Goal: Navigation & Orientation: Find specific page/section

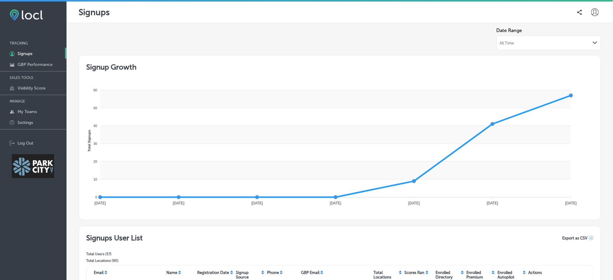
scroll to position [151, 0]
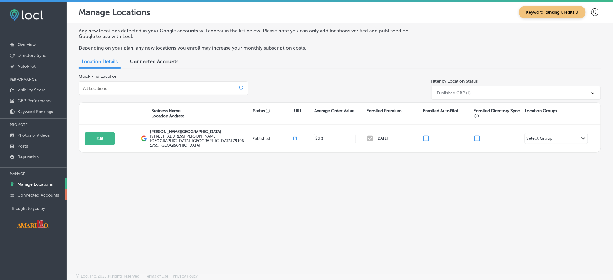
click at [51, 193] on p "Connected Accounts" at bounding box center [38, 195] width 41 height 5
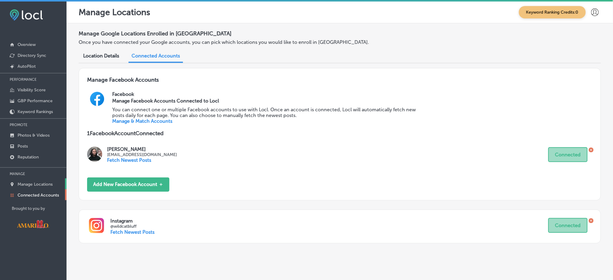
click at [48, 178] on link "Manage Locations" at bounding box center [33, 183] width 67 height 11
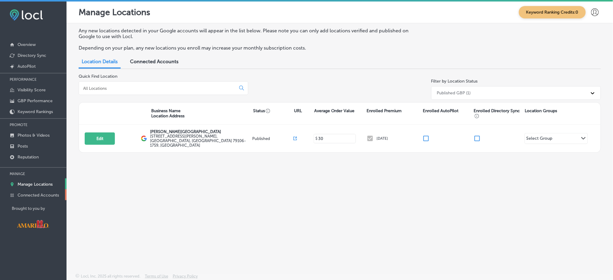
click at [43, 196] on link "Connected Accounts" at bounding box center [33, 194] width 67 height 11
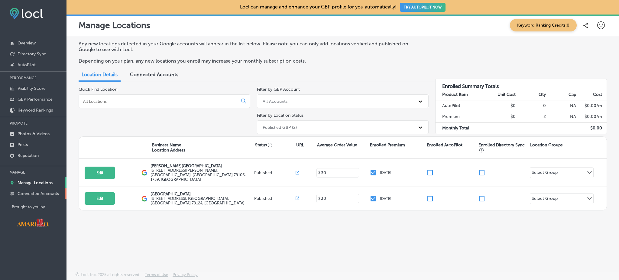
click at [49, 188] on link "Connected Accounts" at bounding box center [33, 193] width 67 height 11
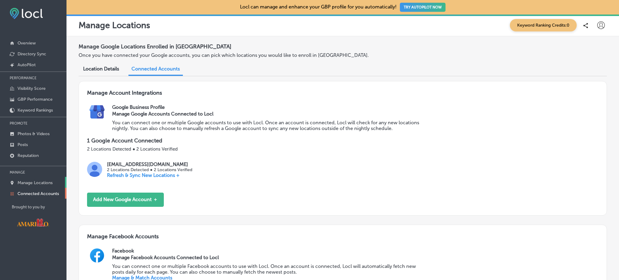
click at [43, 180] on p "Manage Locations" at bounding box center [35, 182] width 35 height 5
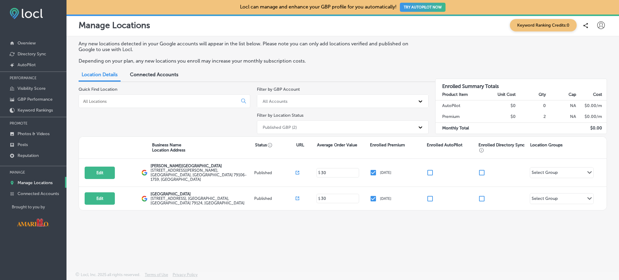
click at [605, 22] on icon at bounding box center [601, 25] width 8 height 8
click at [597, 63] on p "My Teams" at bounding box center [590, 62] width 22 height 7
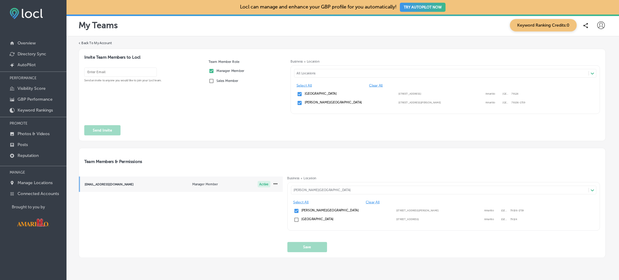
click at [597, 24] on icon at bounding box center [601, 25] width 8 height 8
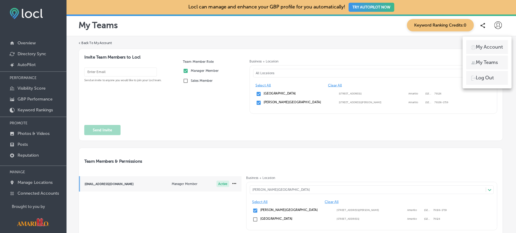
drag, startPoint x: 576, startPoint y: 1, endPoint x: 353, endPoint y: 134, distance: 259.3
click at [353, 134] on div at bounding box center [258, 116] width 516 height 233
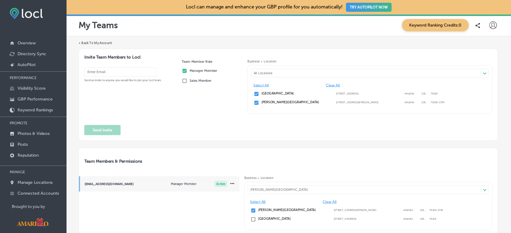
scroll to position [53, 0]
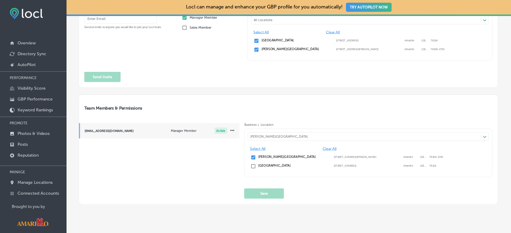
click at [406, 98] on div "Team Members & Permissions sbritto@dhdc.org Manager Member Active Business + Lo…" at bounding box center [288, 150] width 419 height 110
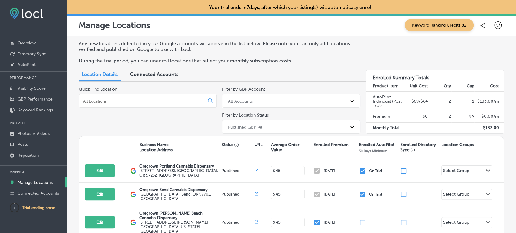
click at [494, 24] on icon at bounding box center [498, 25] width 8 height 8
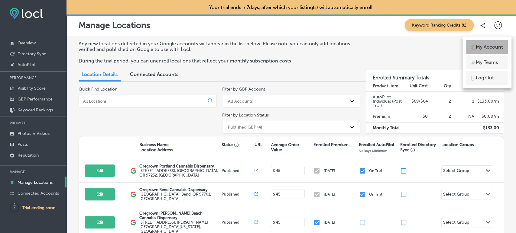
click at [490, 49] on p "My Account" at bounding box center [489, 47] width 27 height 7
select select "US"
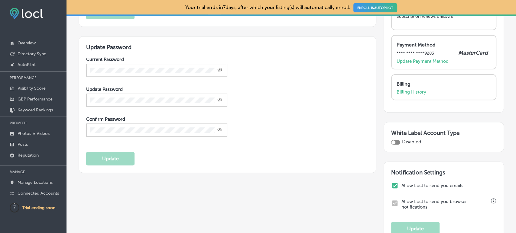
scroll to position [115, 0]
click at [406, 91] on p "Billing History" at bounding box center [412, 91] width 30 height 5
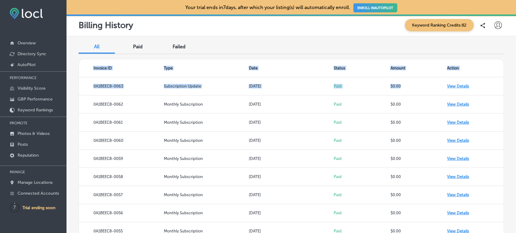
drag, startPoint x: 406, startPoint y: 91, endPoint x: 356, endPoint y: 38, distance: 73.4
click at [356, 38] on div "All Paid Failed Invoice ID Type Date Status Amount Action 0A1BEEC8-0063 Subscri…" at bounding box center [292, 140] width 450 height 209
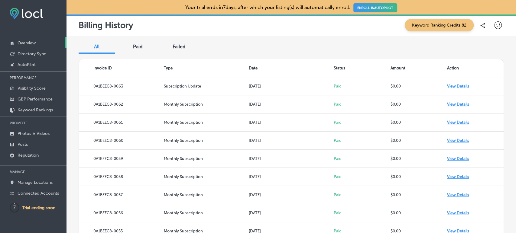
click at [31, 45] on p "Overview" at bounding box center [27, 43] width 18 height 5
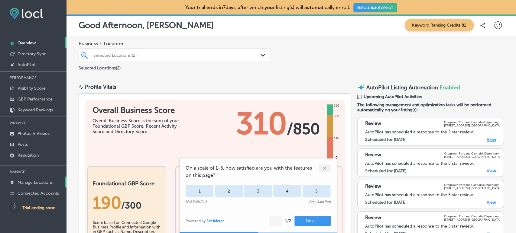
click at [28, 181] on link "Manage Locations" at bounding box center [33, 182] width 67 height 11
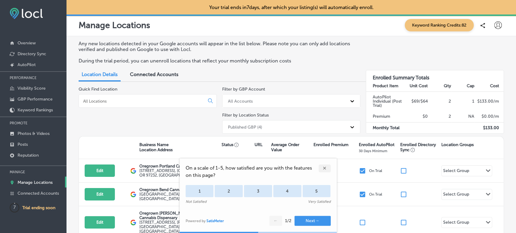
click at [325, 168] on div "✕" at bounding box center [325, 169] width 12 height 8
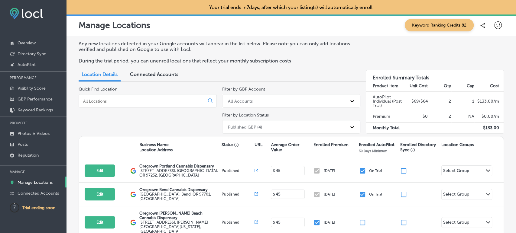
click at [494, 26] on icon at bounding box center [498, 25] width 8 height 8
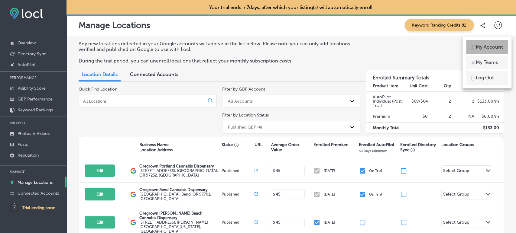
click at [492, 47] on p "My Account" at bounding box center [489, 47] width 27 height 7
select select "US"
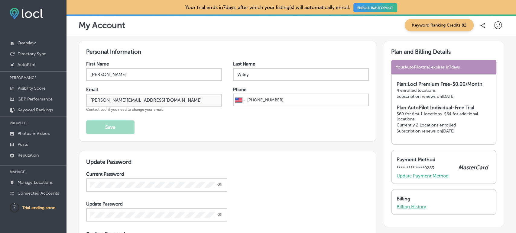
click at [403, 206] on p "Billing History" at bounding box center [412, 206] width 30 height 5
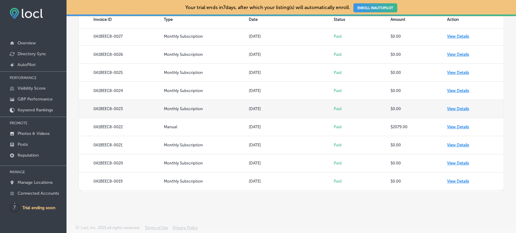
scroll to position [636, 0]
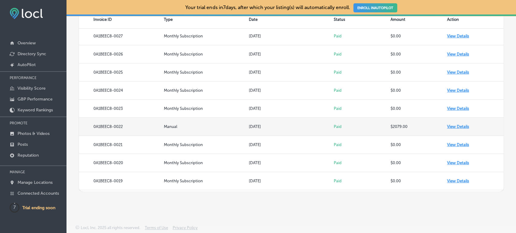
click at [451, 124] on td "View Details" at bounding box center [475, 127] width 57 height 18
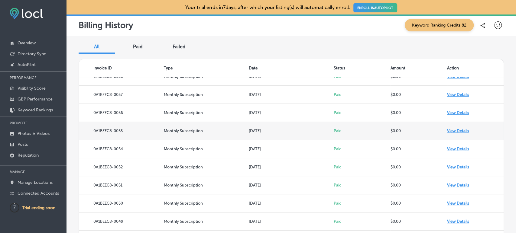
scroll to position [0, 0]
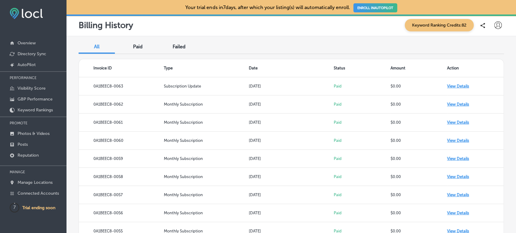
click at [147, 48] on div "Paid" at bounding box center [138, 47] width 36 height 13
click at [91, 51] on div "All" at bounding box center [97, 47] width 36 height 13
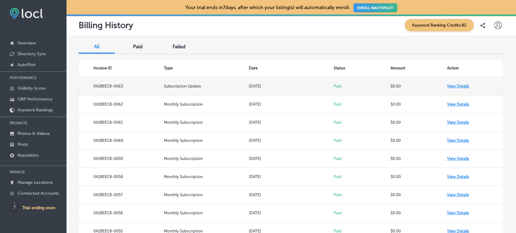
click at [463, 85] on td "View Details" at bounding box center [475, 86] width 57 height 18
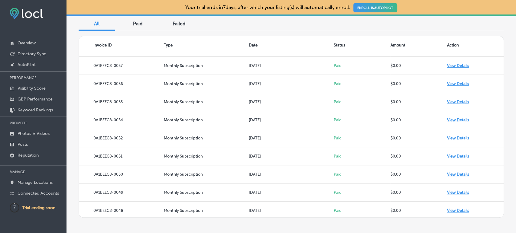
scroll to position [24, 0]
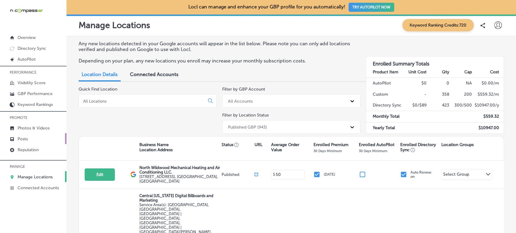
click at [35, 142] on link "Posts" at bounding box center [33, 138] width 67 height 11
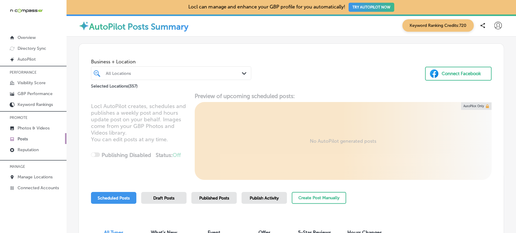
scroll to position [70, 0]
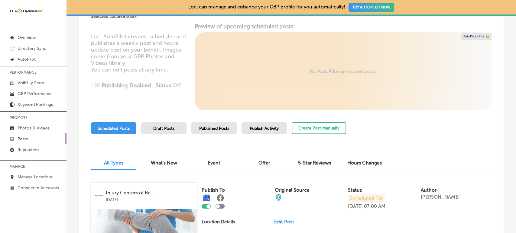
drag, startPoint x: 220, startPoint y: 134, endPoint x: 217, endPoint y: 125, distance: 9.5
click at [217, 125] on div "Scheduled Posts Draft Posts Published Posts Publish Activity Create Post Manual…" at bounding box center [218, 136] width 255 height 28
click at [217, 125] on div "Published Posts" at bounding box center [213, 128] width 45 height 12
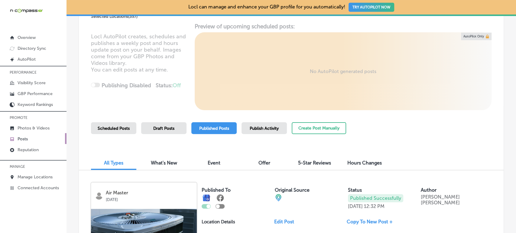
click at [276, 125] on div "Publish Activity" at bounding box center [264, 128] width 45 height 12
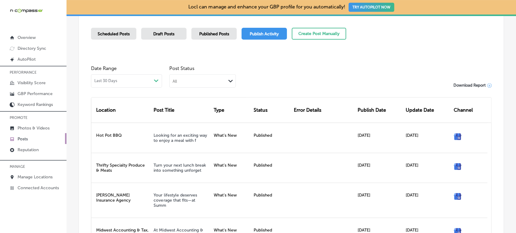
scroll to position [164, 0]
click at [216, 78] on div "All" at bounding box center [198, 81] width 56 height 6
click at [207, 111] on div "Failed" at bounding box center [203, 110] width 66 height 9
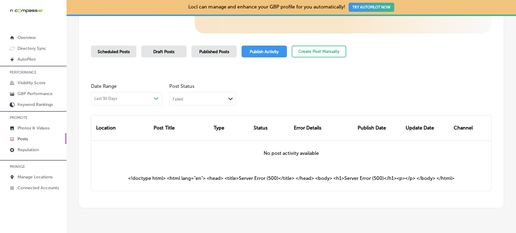
scroll to position [164, 0]
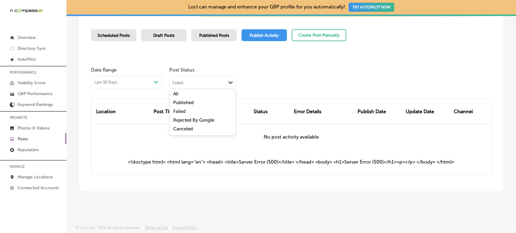
click at [202, 84] on div "Failed" at bounding box center [198, 83] width 56 height 6
click at [201, 122] on label "Rejected By Google" at bounding box center [193, 120] width 41 height 5
click at [229, 83] on icon "Path Created with Sketch." at bounding box center [230, 82] width 5 height 3
click at [205, 130] on div "Canceled" at bounding box center [203, 129] width 66 height 9
click at [201, 83] on div "Canceled" at bounding box center [198, 83] width 56 height 6
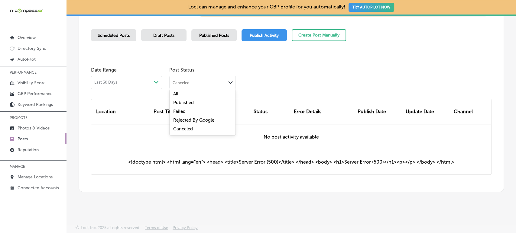
click at [201, 110] on div "Failed" at bounding box center [203, 112] width 66 height 9
click at [208, 86] on div "Failed Path Created with Sketch." at bounding box center [203, 81] width 66 height 11
click at [209, 122] on label "Rejected By Google" at bounding box center [193, 120] width 41 height 5
click at [35, 37] on p "Overview" at bounding box center [27, 37] width 18 height 5
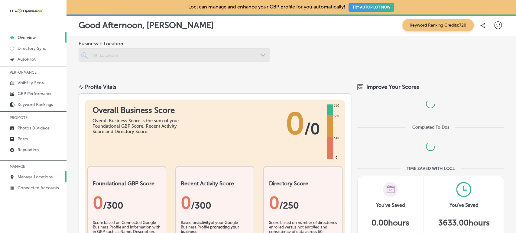
click at [31, 180] on p "Manage Locations" at bounding box center [35, 177] width 35 height 5
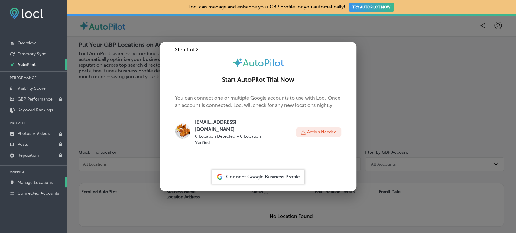
click at [42, 184] on p "Manage Locations" at bounding box center [35, 182] width 35 height 5
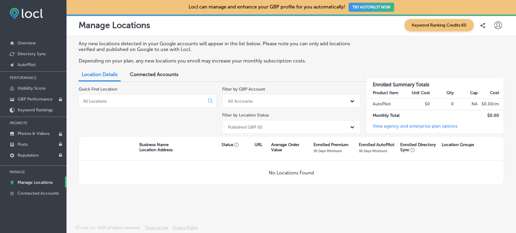
click at [392, 125] on link "View agency and enterprise plan options" at bounding box center [412, 129] width 92 height 10
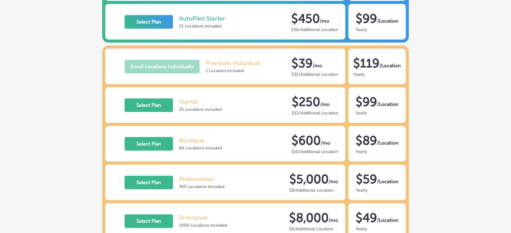
scroll to position [179, 0]
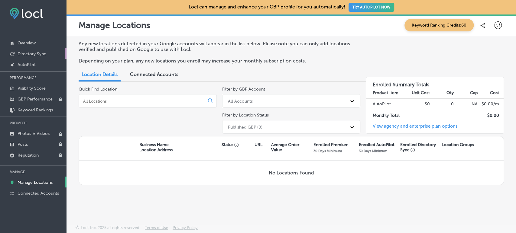
click at [38, 53] on p "Directory Sync" at bounding box center [32, 53] width 29 height 5
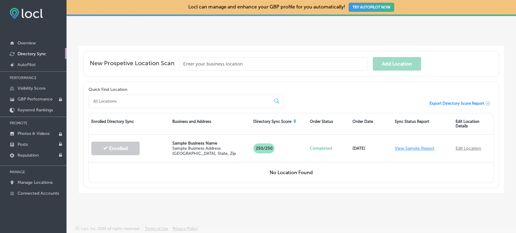
scroll to position [110, 0]
click at [39, 180] on link "Manage Locations" at bounding box center [33, 182] width 67 height 11
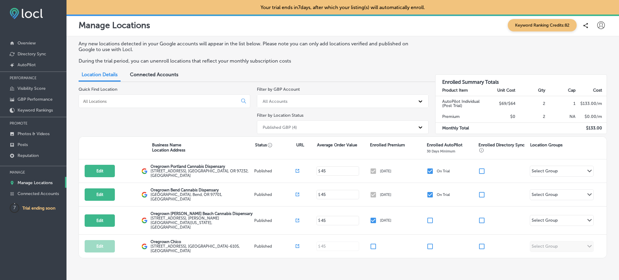
drag, startPoint x: 499, startPoint y: 2, endPoint x: 424, endPoint y: 53, distance: 90.7
click at [424, 53] on div "Any new locations detected in your Google accounts will appear in the list belo…" at bounding box center [343, 55] width 529 height 28
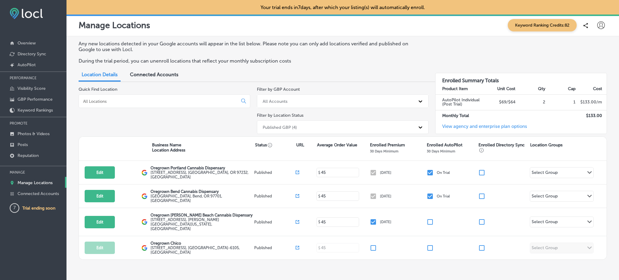
click at [597, 23] on icon at bounding box center [601, 25] width 8 height 8
click at [587, 83] on li "Log Out" at bounding box center [590, 78] width 42 height 14
